Goal: Information Seeking & Learning: Learn about a topic

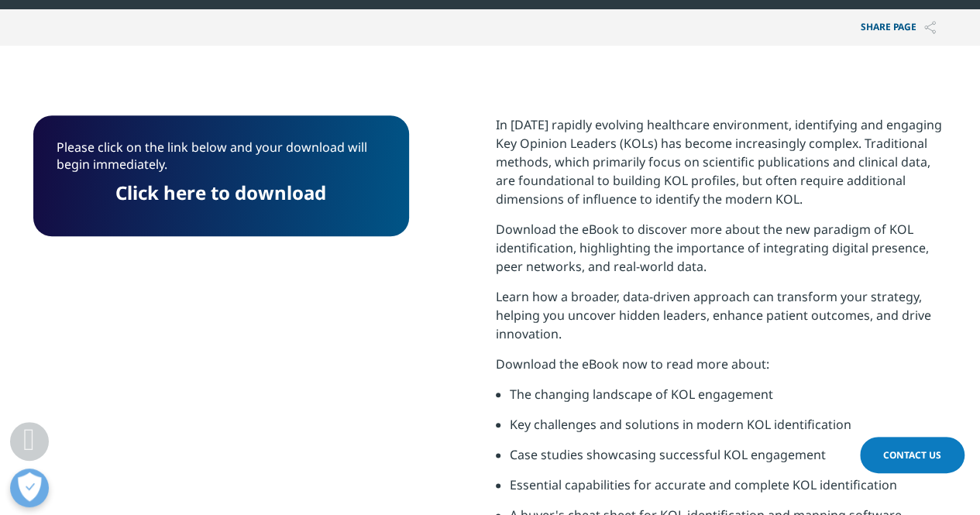
scroll to position [697, 0]
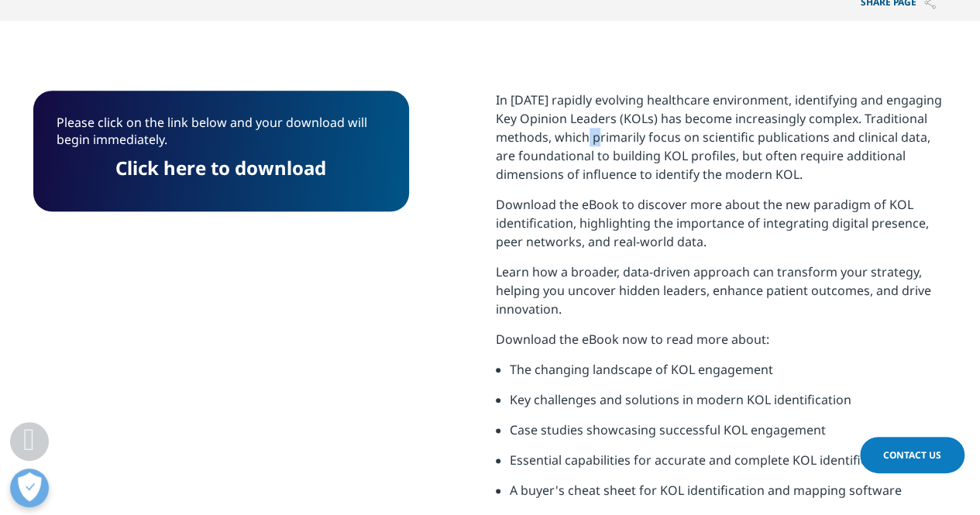
drag, startPoint x: 577, startPoint y: 142, endPoint x: 592, endPoint y: 130, distance: 18.7
click at [592, 130] on span "In [DATE] rapidly evolving healthcare environment, identifying and engaging Key…" at bounding box center [719, 136] width 446 height 91
drag, startPoint x: 559, startPoint y: 139, endPoint x: 872, endPoint y: 170, distance: 314.4
click at [872, 170] on p "In [DATE] rapidly evolving healthcare environment, identifying and engaging Key…" at bounding box center [722, 143] width 452 height 105
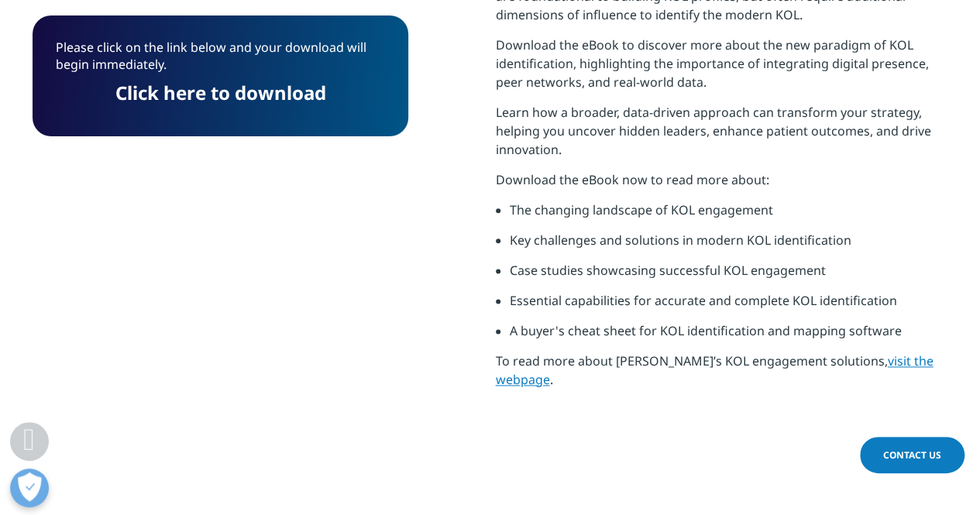
scroll to position [929, 0]
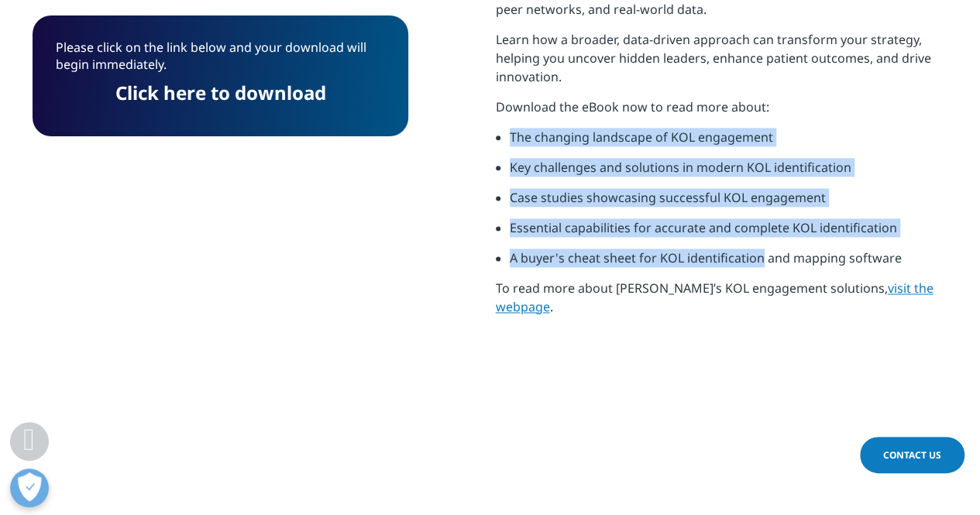
drag, startPoint x: 510, startPoint y: 134, endPoint x: 751, endPoint y: 263, distance: 273.0
click at [757, 263] on ul "The changing landscape of KOL engagement Key challenges and solutions in modern…" at bounding box center [722, 203] width 452 height 151
click at [893, 291] on span "visit the webpage" at bounding box center [715, 298] width 438 height 36
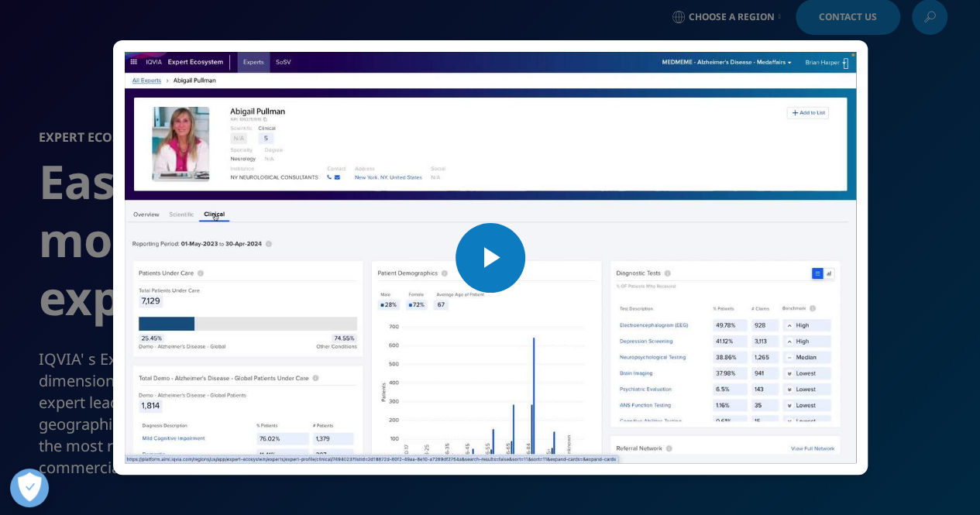
click at [490, 258] on span "Video Player" at bounding box center [490, 258] width 0 height 0
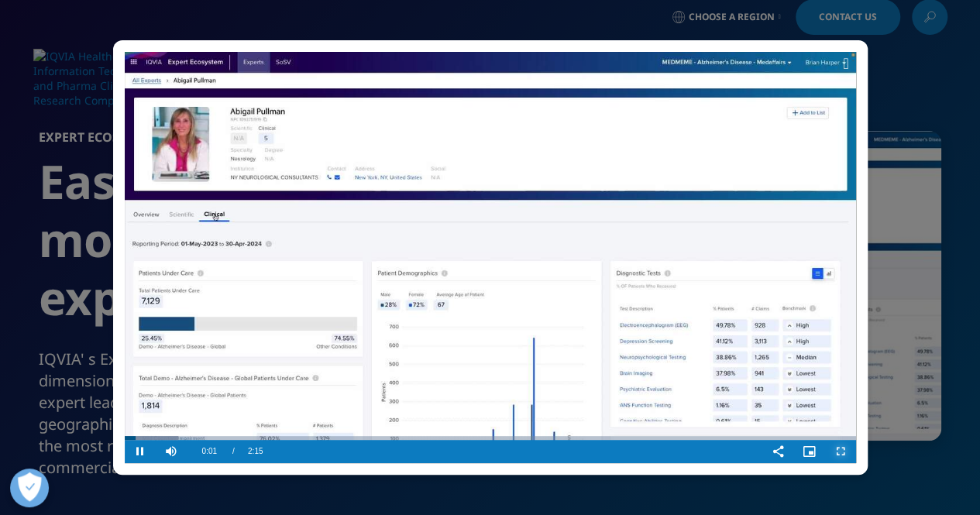
click at [836, 452] on span "Video Player" at bounding box center [840, 452] width 31 height 0
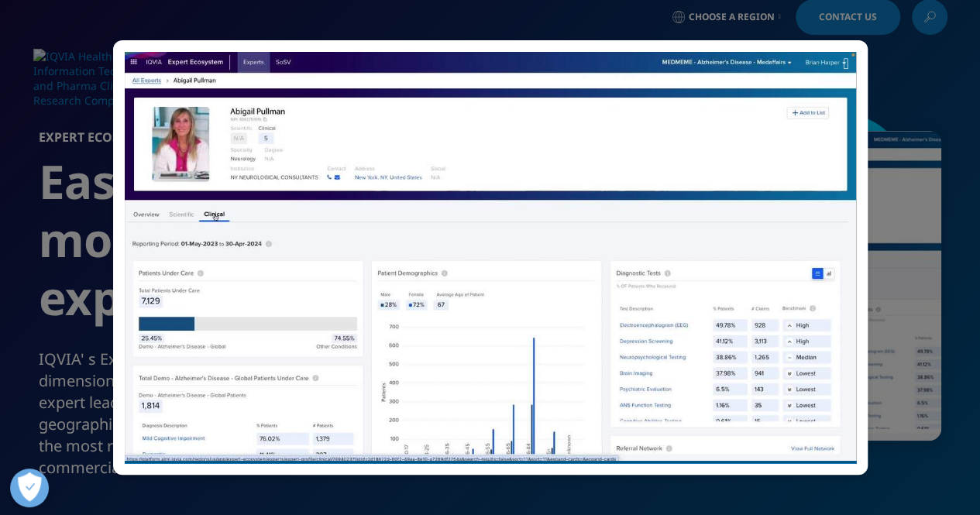
click at [843, 58] on icon at bounding box center [845, 63] width 5 height 15
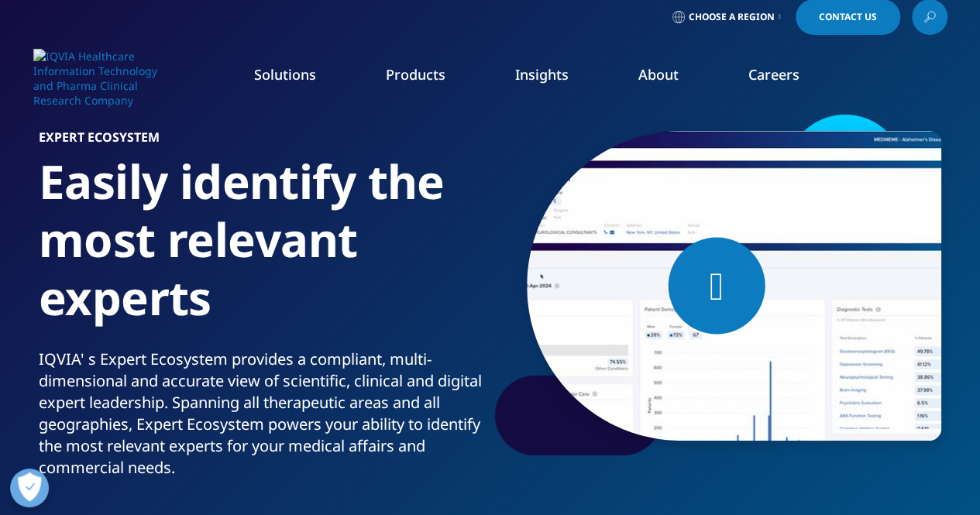
click at [723, 280] on icon at bounding box center [716, 285] width 14 height 39
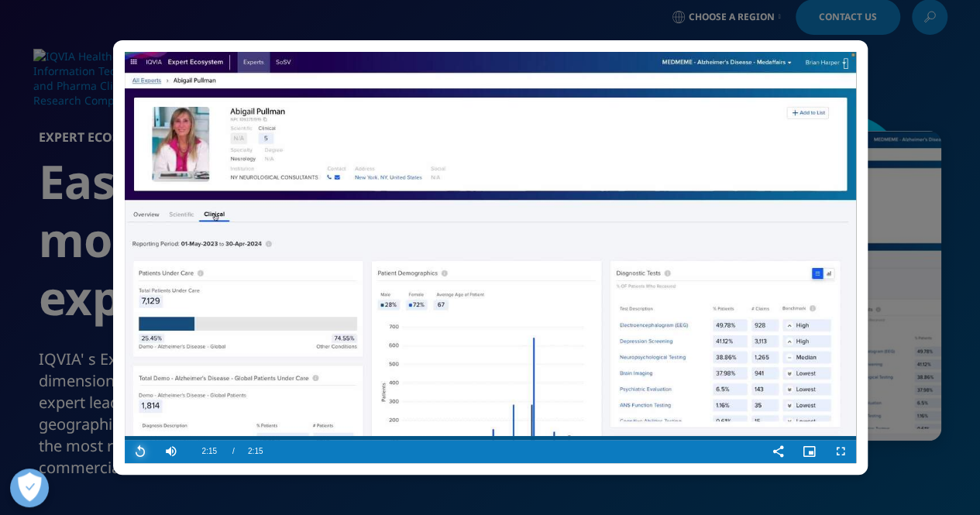
click at [143, 452] on span "Video Player" at bounding box center [140, 452] width 31 height 0
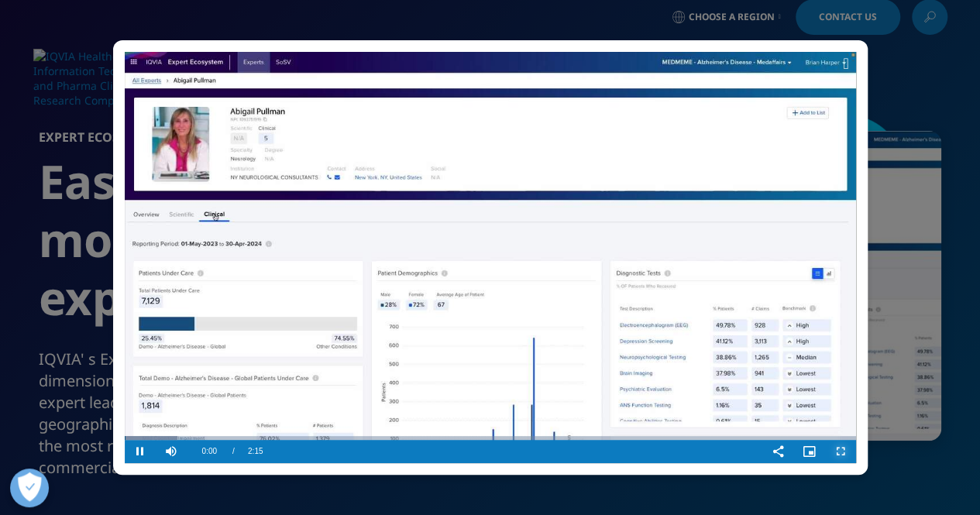
click at [835, 452] on span "Video Player" at bounding box center [840, 452] width 31 height 0
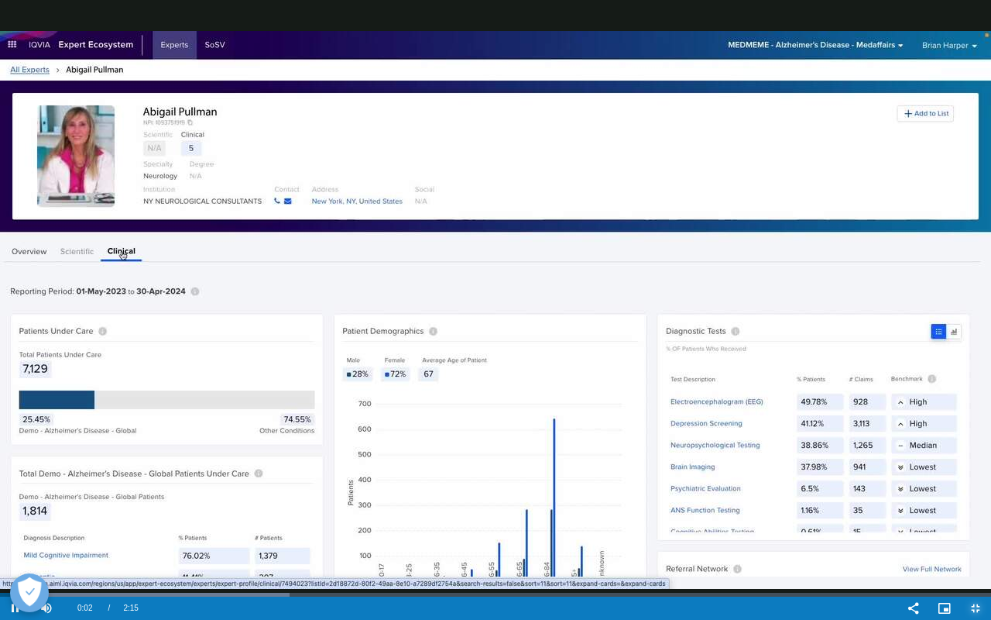
click at [960, 514] on button "Exit Fullscreen" at bounding box center [975, 607] width 31 height 23
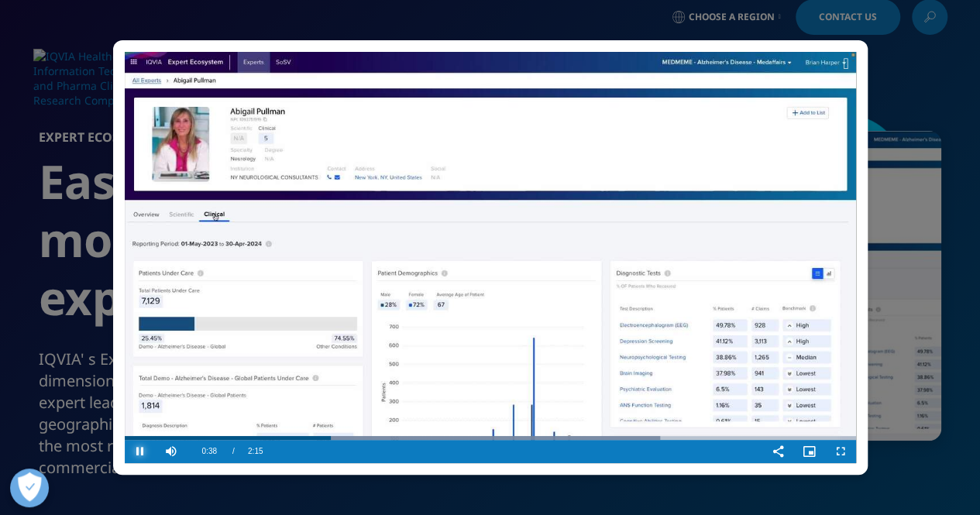
click at [144, 452] on span "Video Player" at bounding box center [140, 452] width 31 height 0
click at [142, 452] on span "Video Player" at bounding box center [140, 452] width 31 height 0
click at [135, 452] on span "Video Player" at bounding box center [140, 452] width 31 height 0
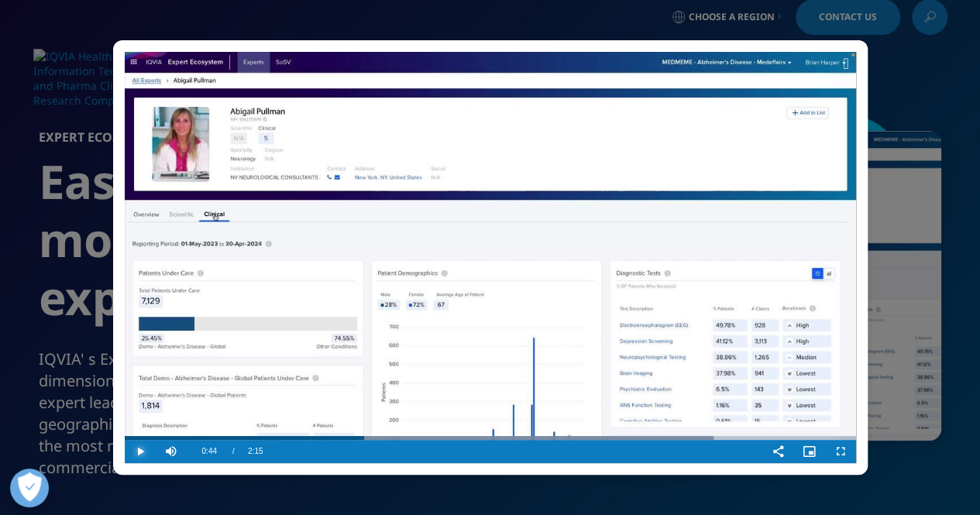
click at [135, 452] on span "Video Player" at bounding box center [140, 452] width 31 height 0
click at [144, 452] on span "Video Player" at bounding box center [140, 452] width 31 height 0
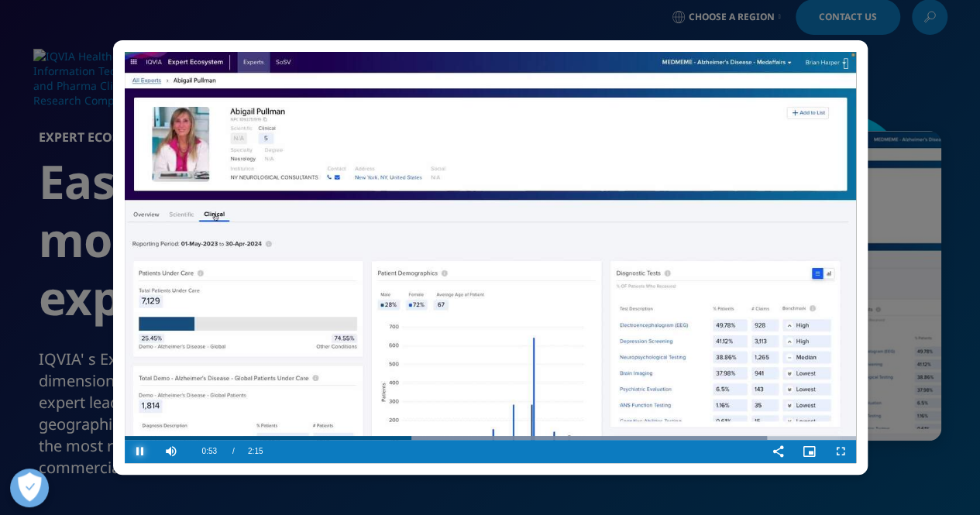
click at [144, 452] on span "Video Player" at bounding box center [140, 452] width 31 height 0
click at [135, 452] on span "Video Player" at bounding box center [140, 452] width 31 height 0
click at [134, 452] on span "Video Player" at bounding box center [140, 452] width 31 height 0
click at [141, 452] on span "Video Player" at bounding box center [140, 452] width 31 height 0
click at [668, 297] on video "Video Player" at bounding box center [490, 257] width 731 height 411
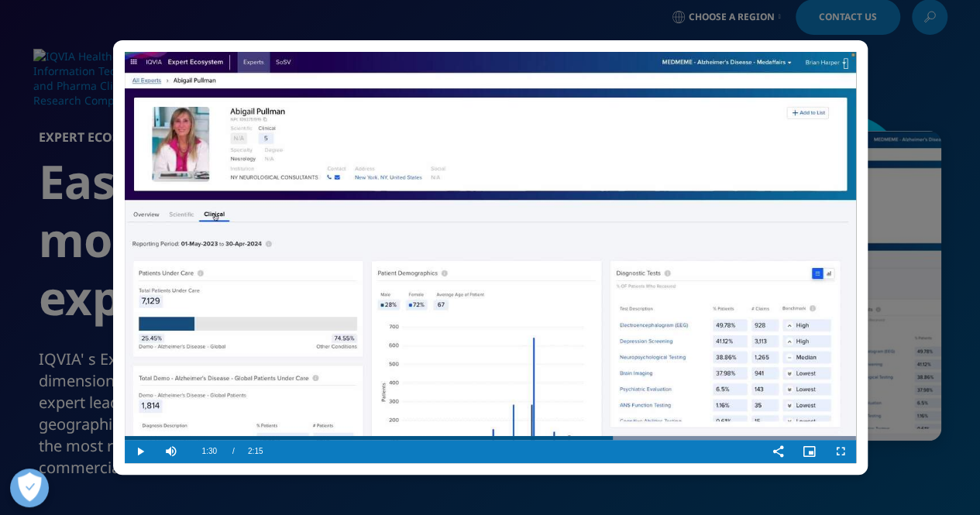
click at [603, 304] on video "Video Player" at bounding box center [490, 257] width 731 height 411
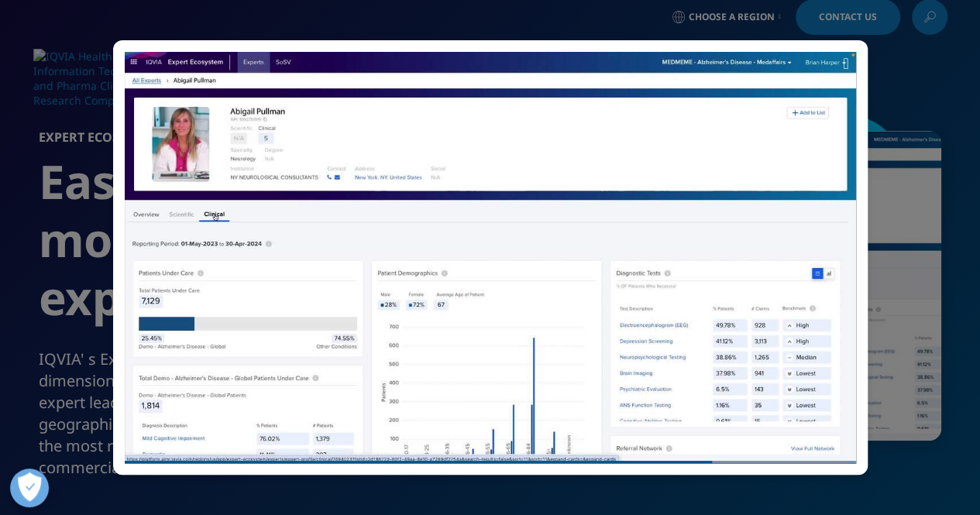
click at [846, 67] on icon at bounding box center [845, 63] width 5 height 15
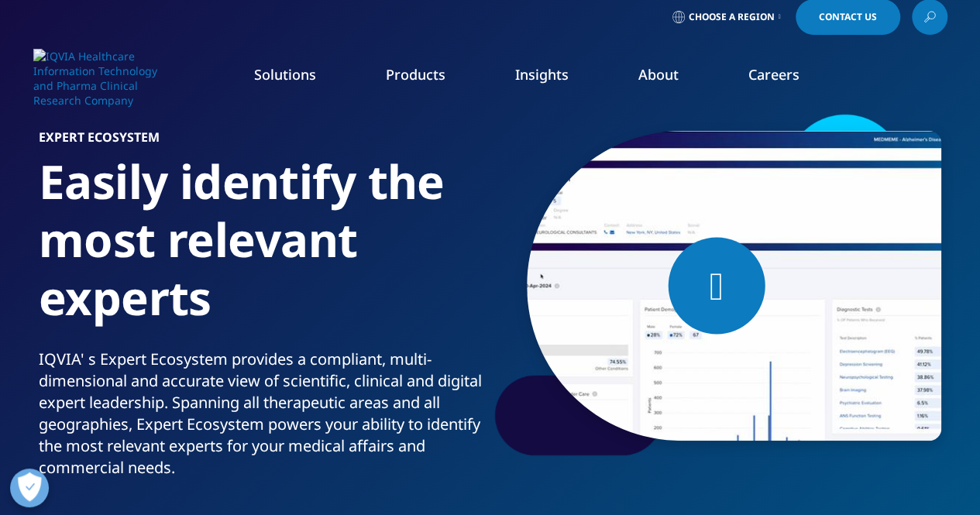
click at [315, 329] on link "AI & Machine Learning" at bounding box center [371, 325] width 217 height 17
